Goal: Information Seeking & Learning: Learn about a topic

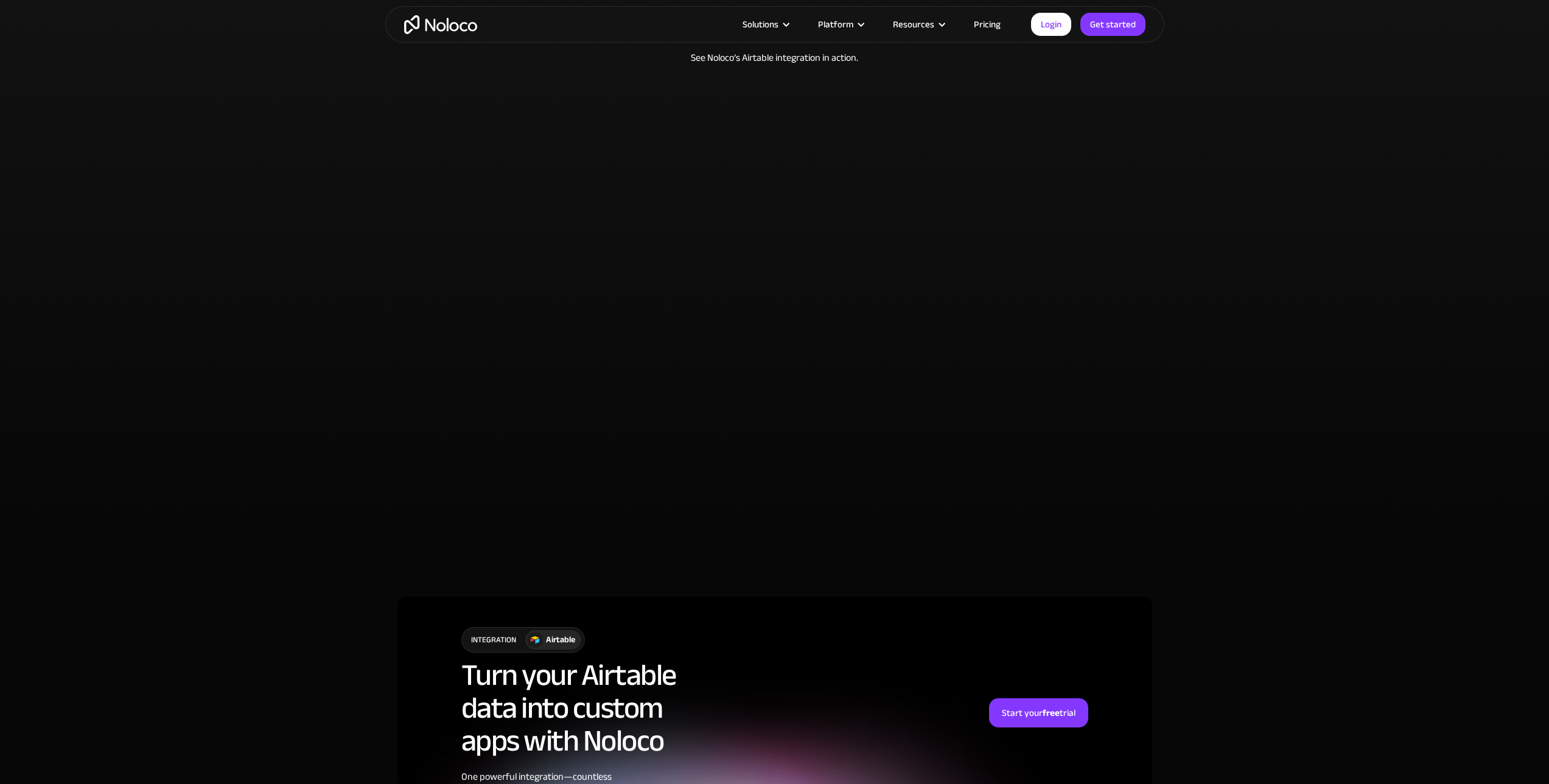
scroll to position [2294, 0]
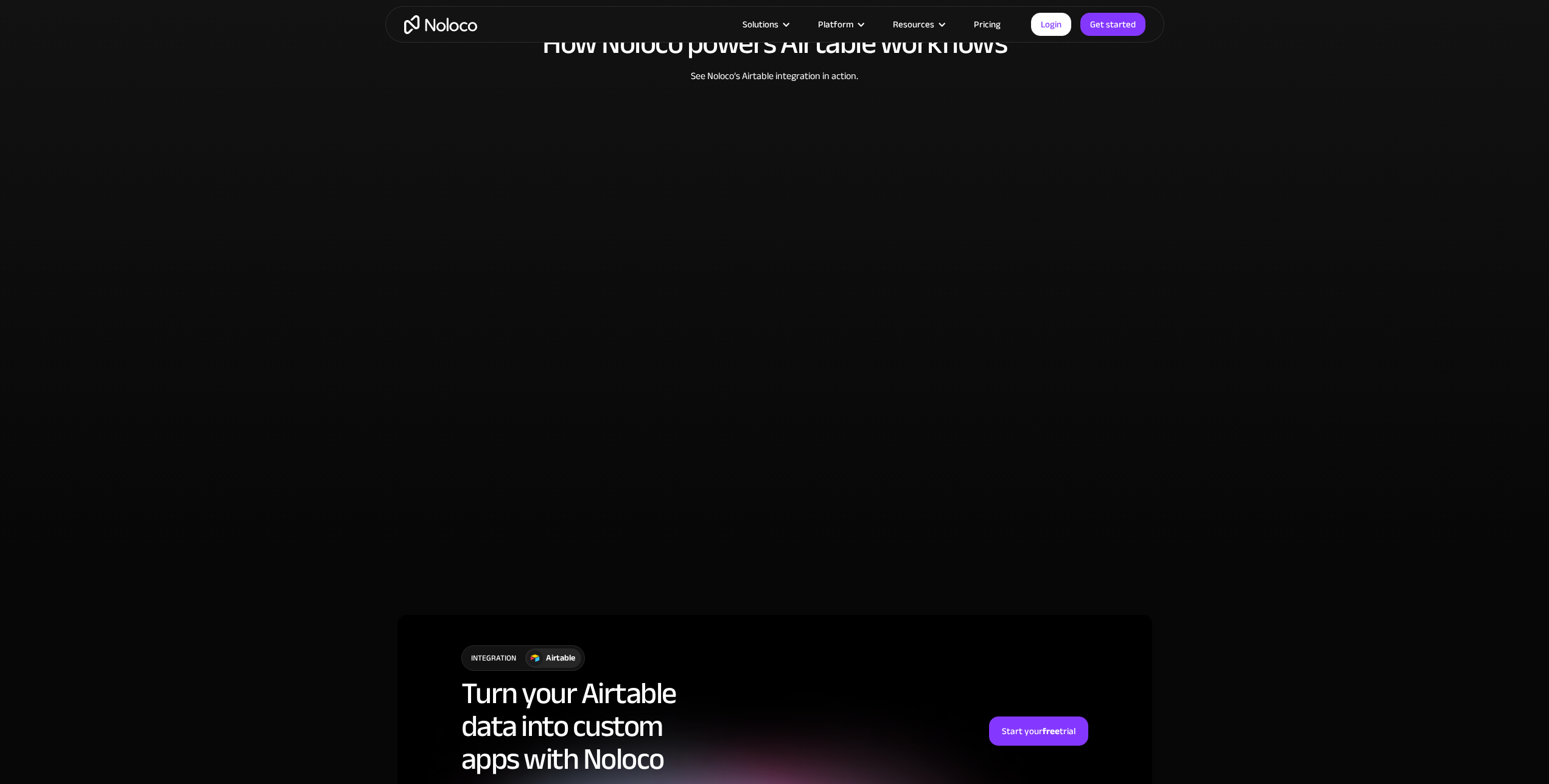
click at [1001, 25] on link "Pricing" at bounding box center [986, 24] width 57 height 15
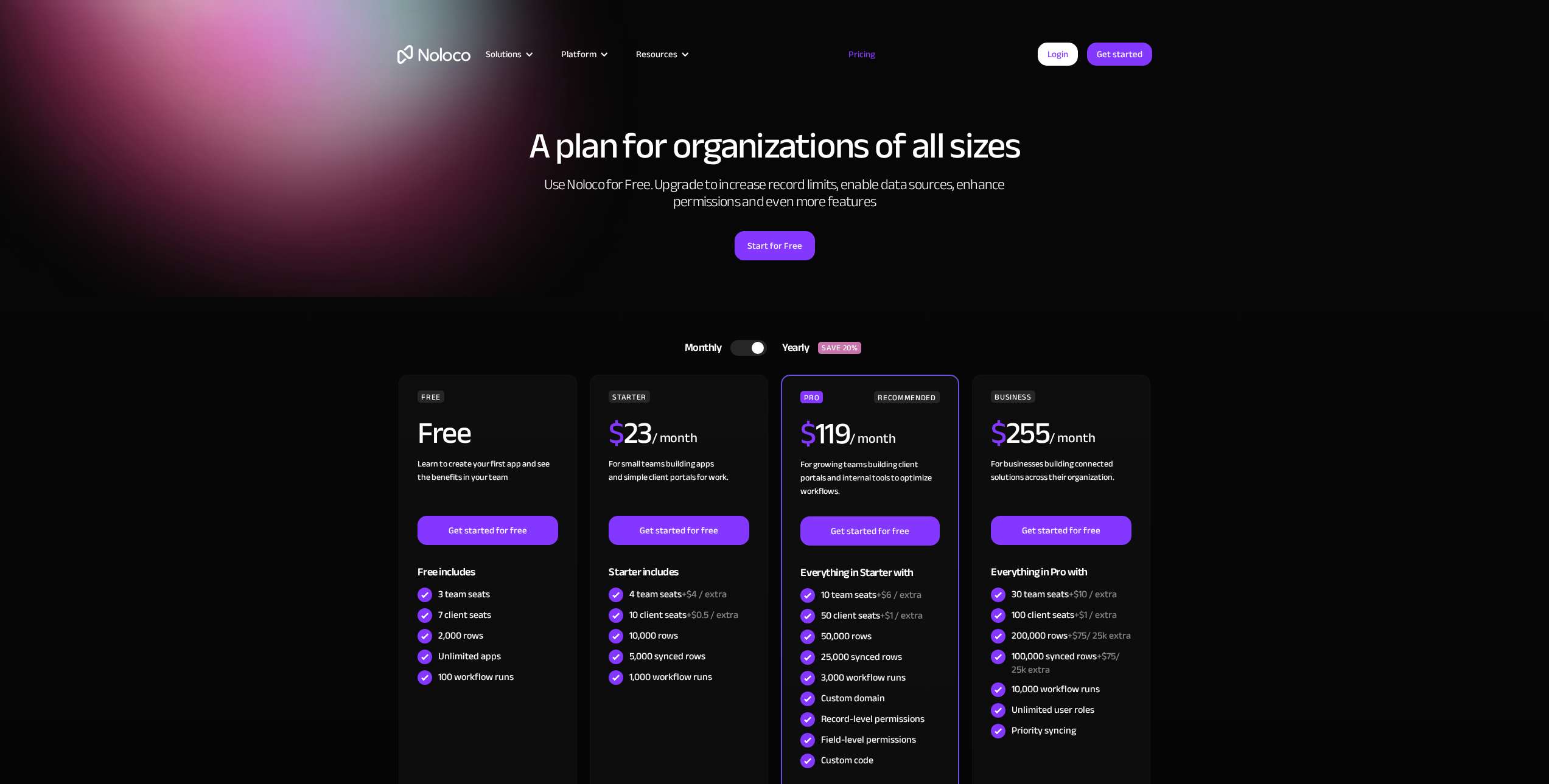
click at [754, 346] on div at bounding box center [757, 348] width 12 height 12
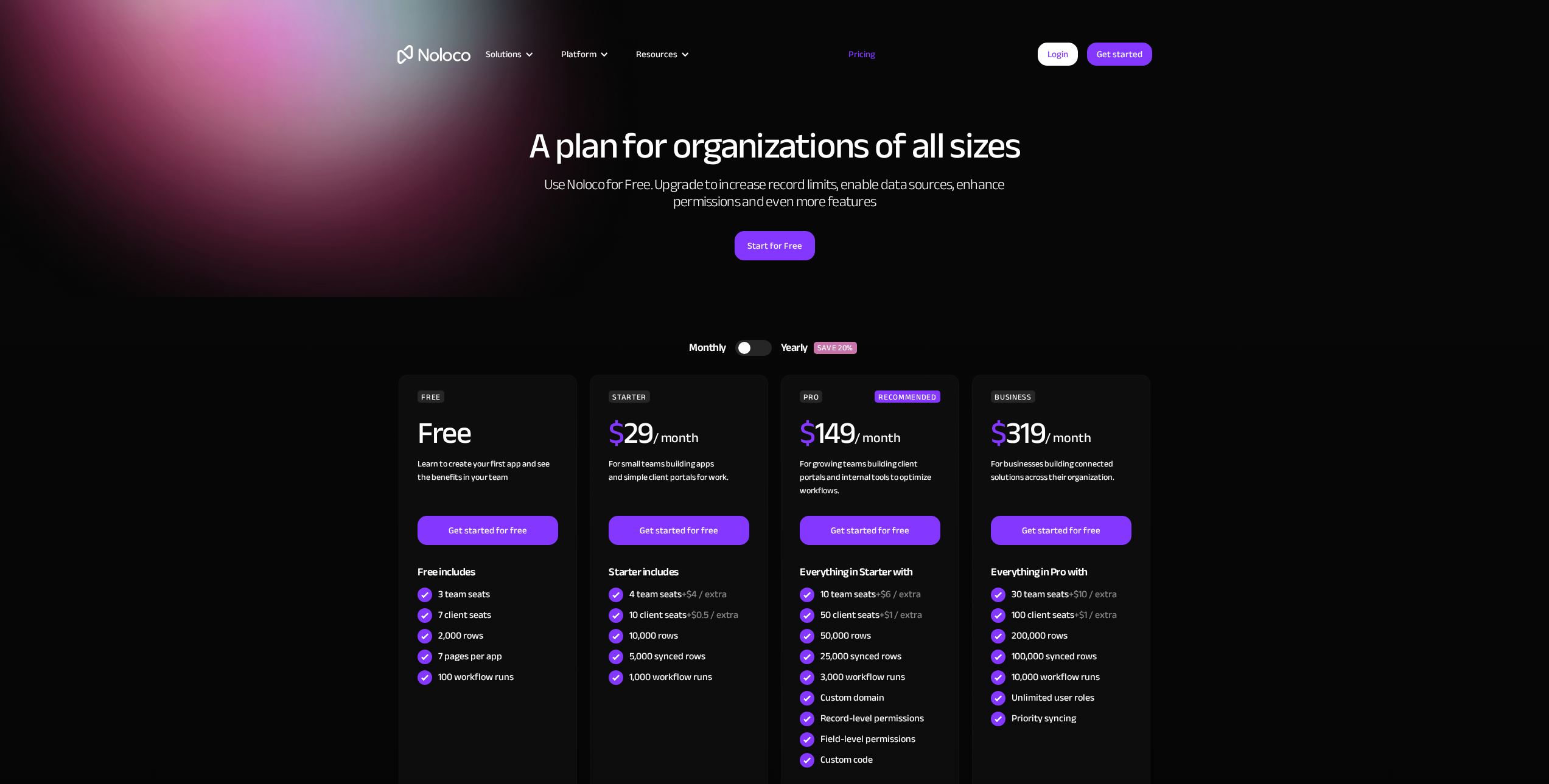
click at [747, 348] on div at bounding box center [744, 348] width 12 height 12
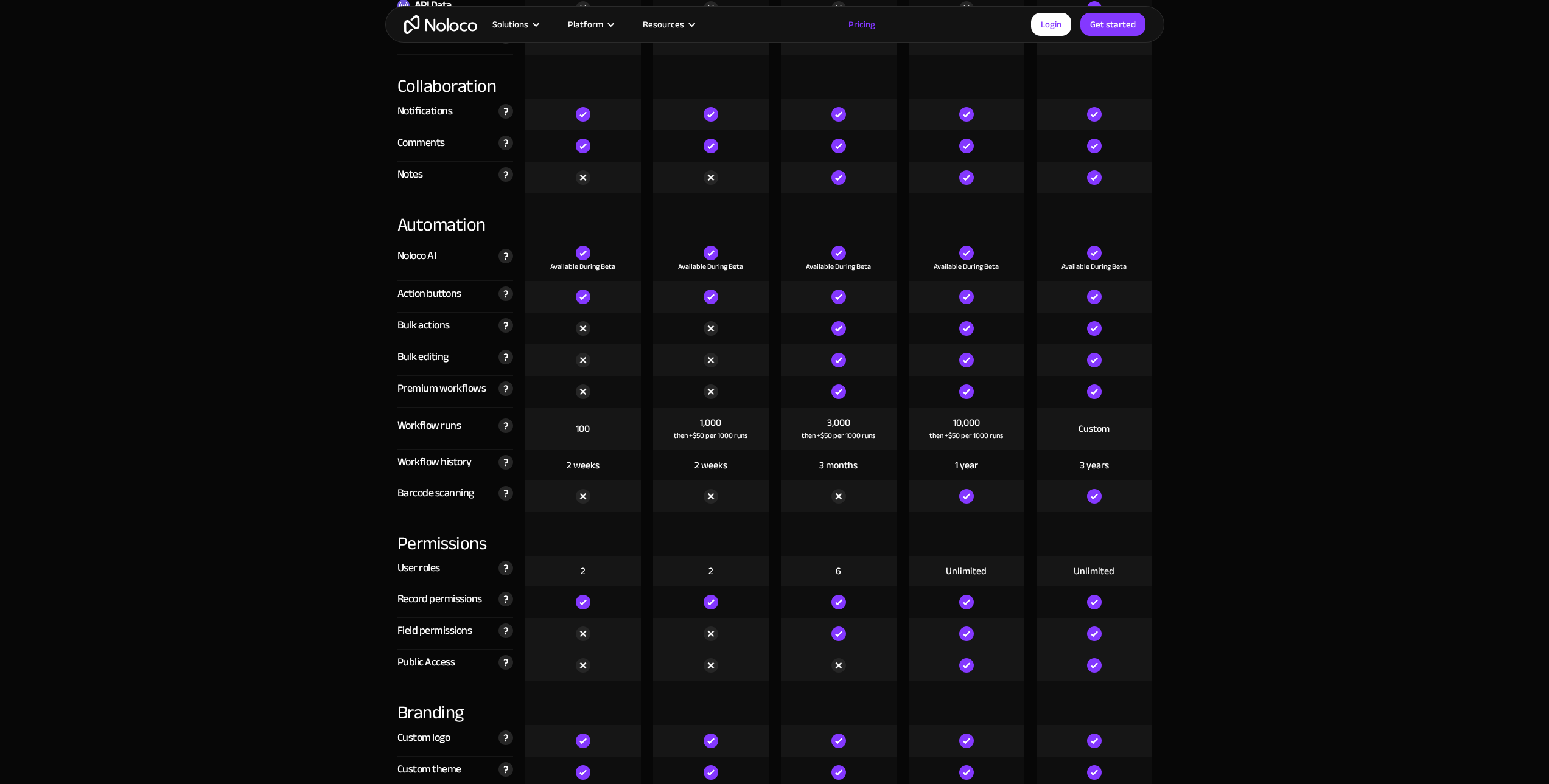
scroll to position [2372, 0]
